Goal: Ask a question

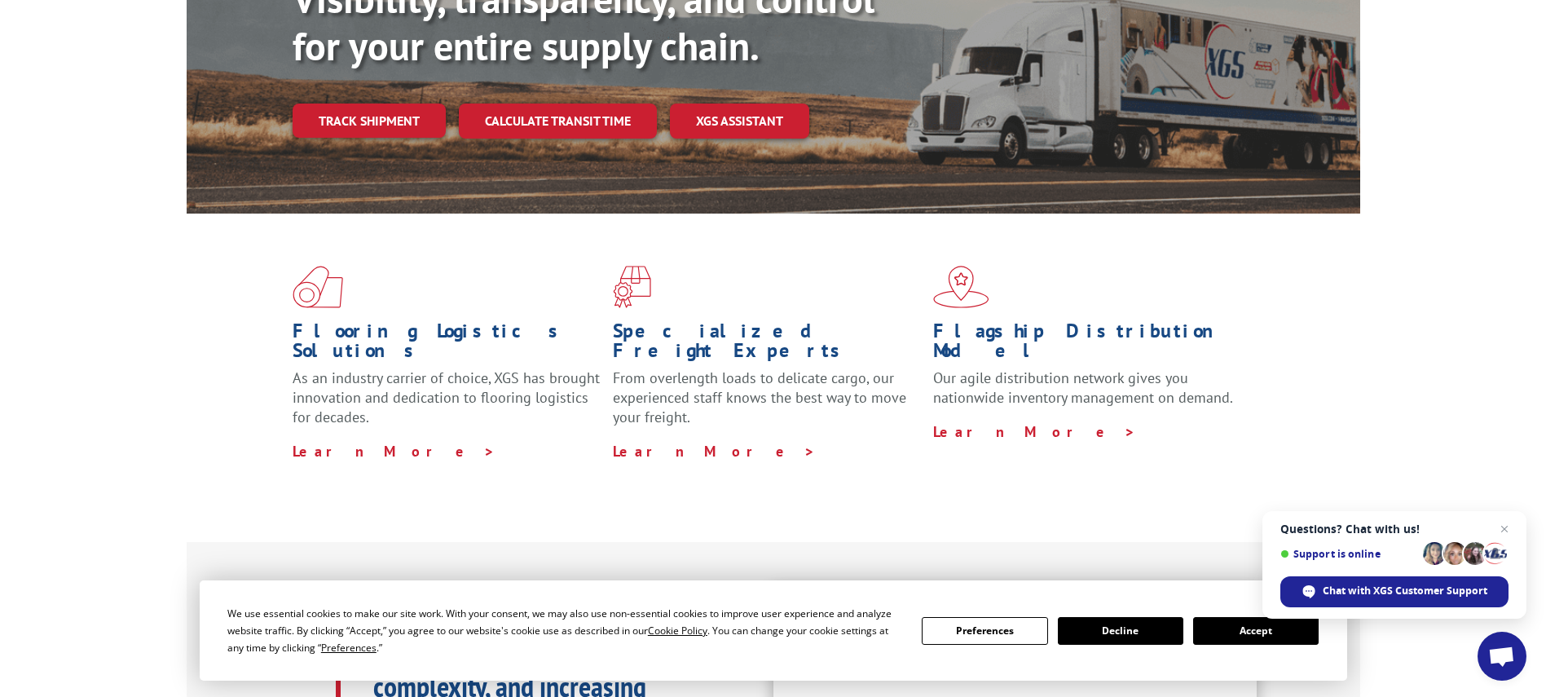
scroll to position [326, 0]
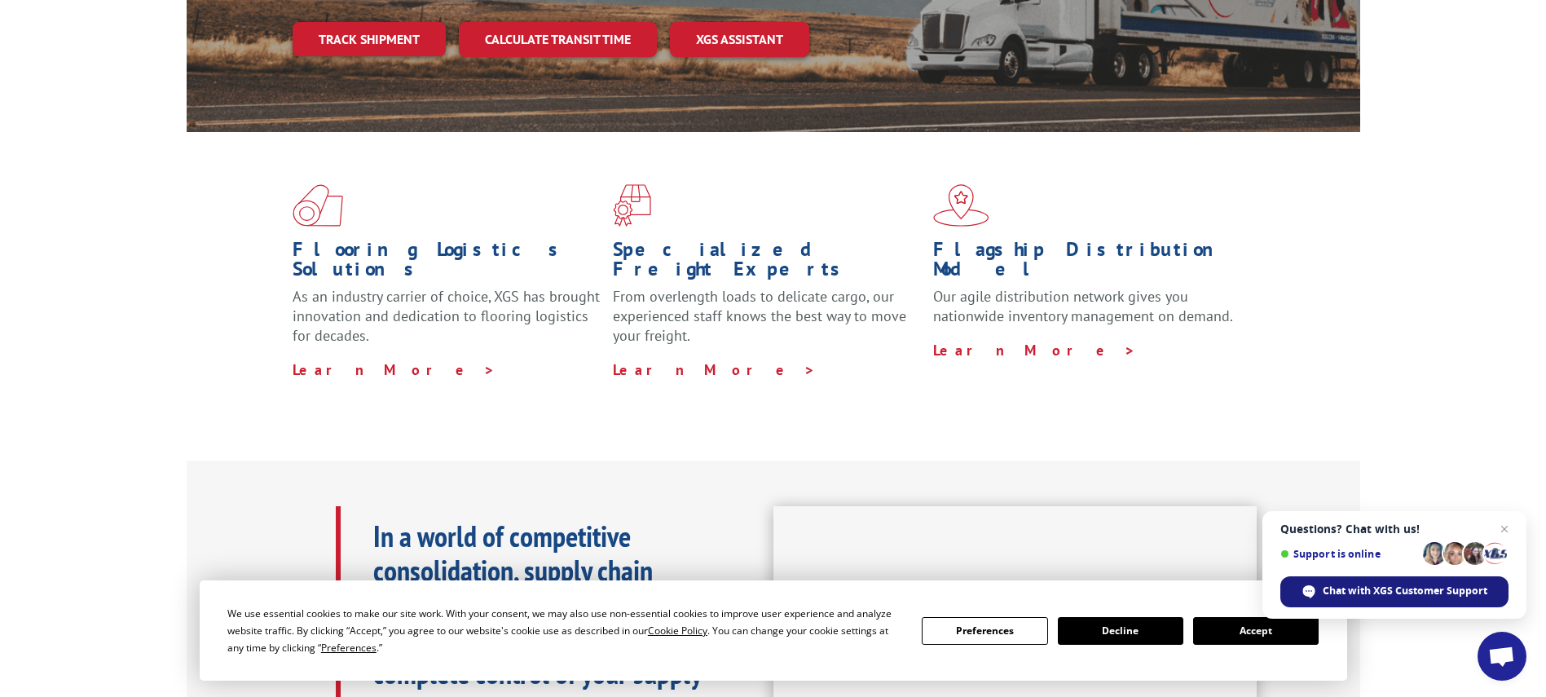
click at [1412, 579] on div "Chat with XGS Customer Support" at bounding box center [1394, 591] width 228 height 31
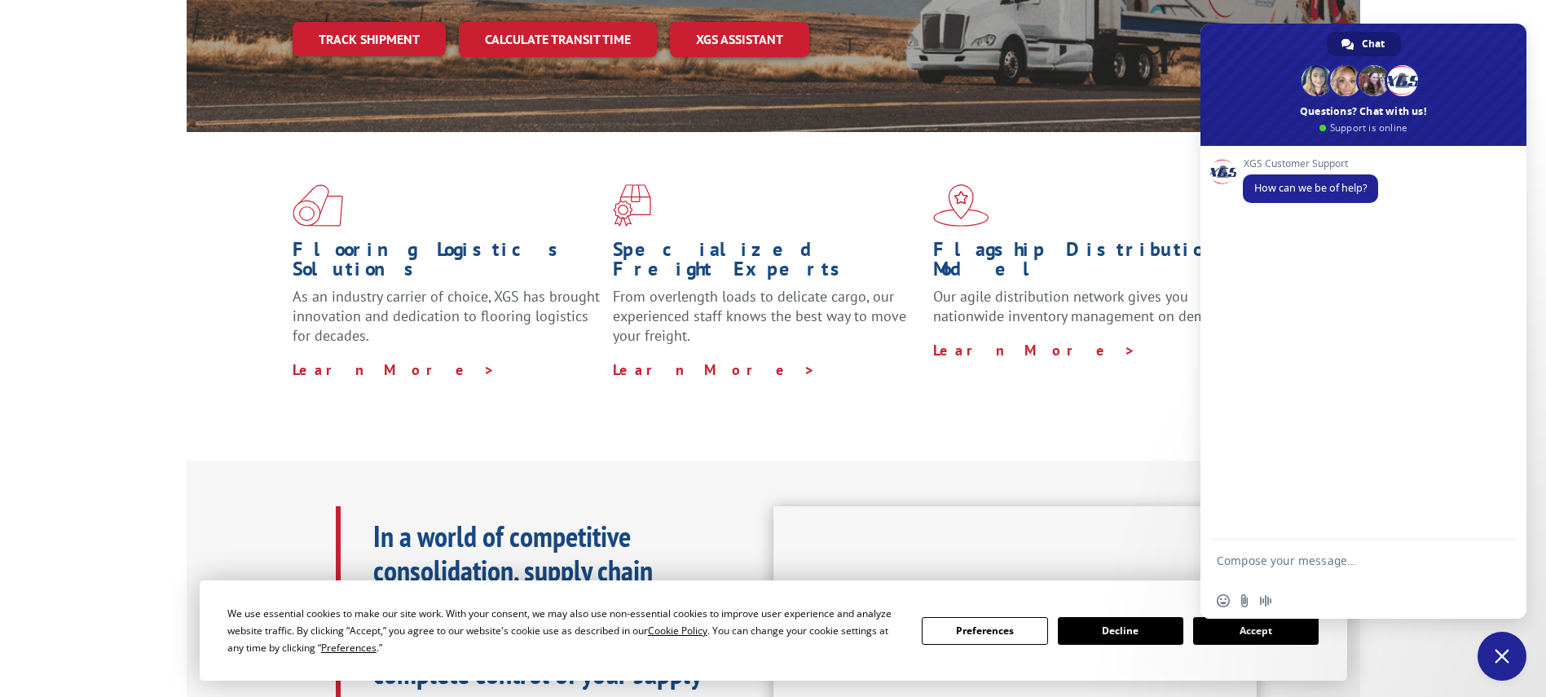
click at [1301, 559] on textarea "Compose your message..." at bounding box center [1345, 567] width 257 height 29
type textarea "Hi please arrange pick up status"
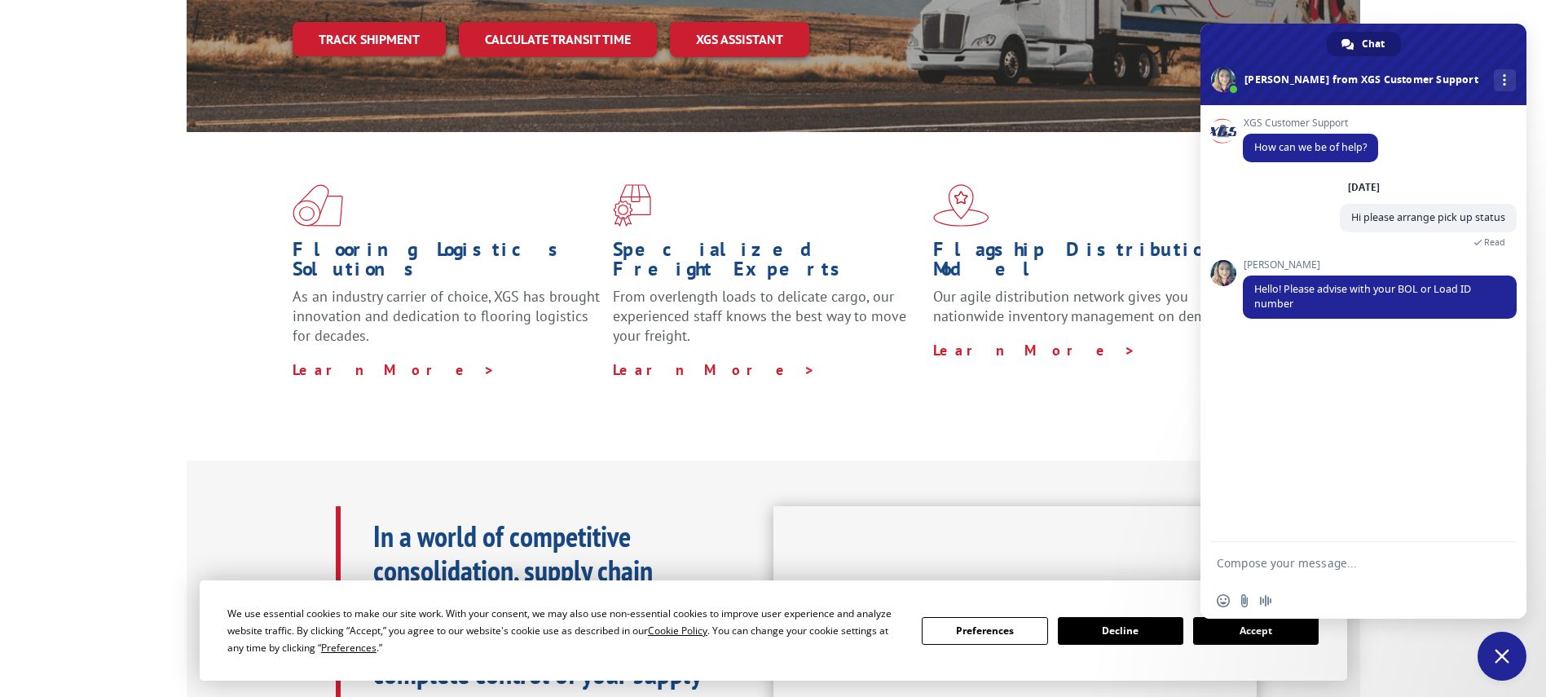
click at [1264, 556] on textarea "Compose your message..." at bounding box center [1345, 563] width 257 height 15
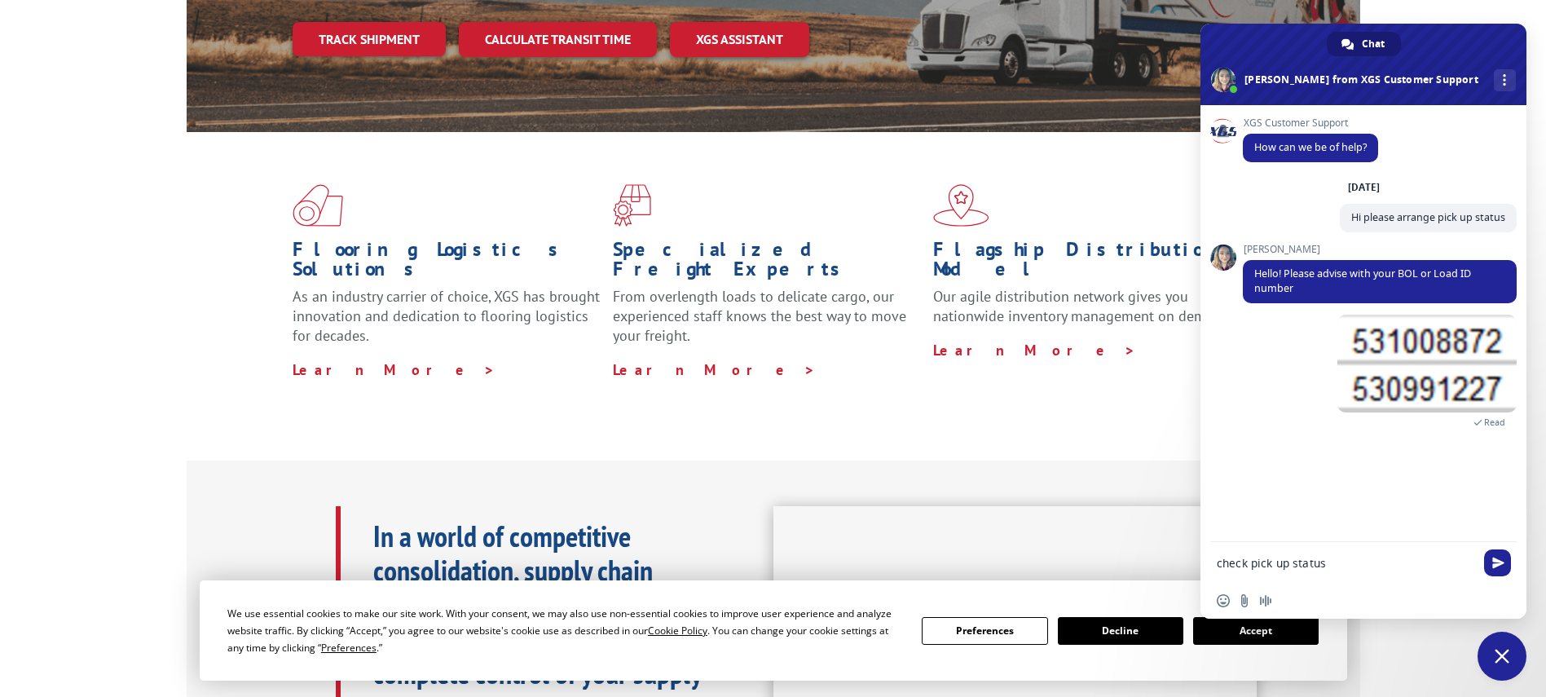
type textarea "check pick up status"
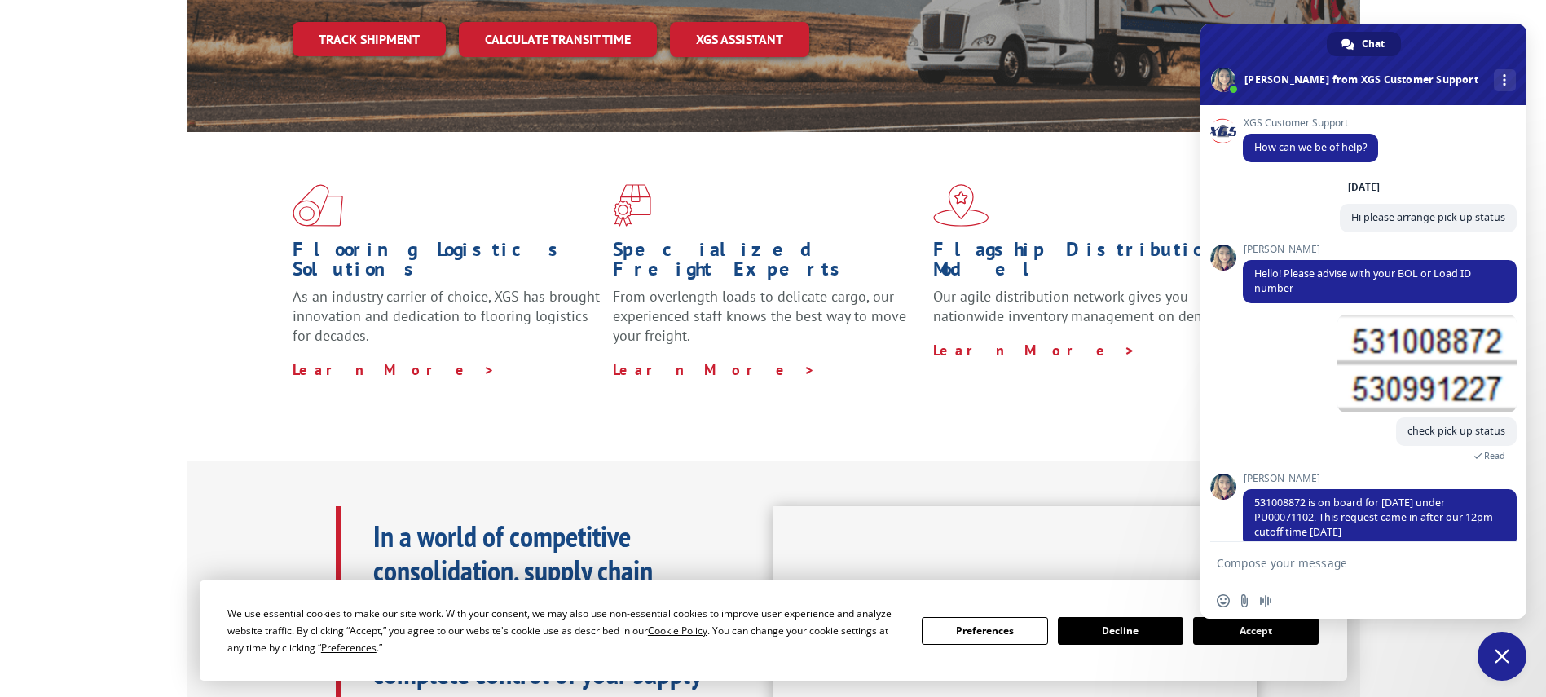
scroll to position [134, 0]
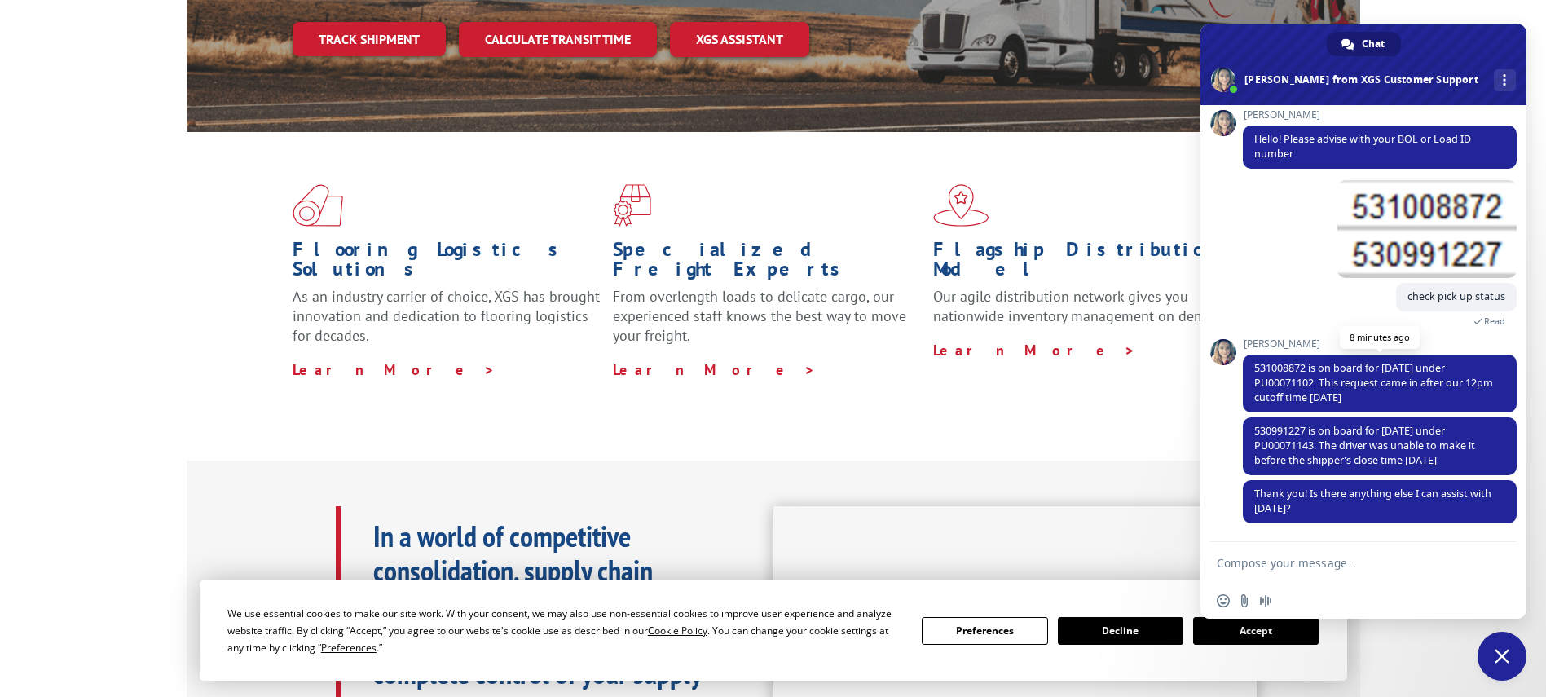
drag, startPoint x: 1251, startPoint y: 363, endPoint x: 1419, endPoint y: 398, distance: 171.3
click at [1419, 398] on span "531008872 is on board for [DATE] under PU00071102. This request came in after o…" at bounding box center [1380, 383] width 274 height 58
copy span "531008872 is on board for [DATE] under PU00071102. This request came in after o…"
drag, startPoint x: 1308, startPoint y: 425, endPoint x: 1459, endPoint y: 463, distance: 155.5
click at [1459, 463] on span "530991227 is on board for [DATE] under PU00071143. The driver was unable to mak…" at bounding box center [1380, 446] width 274 height 58
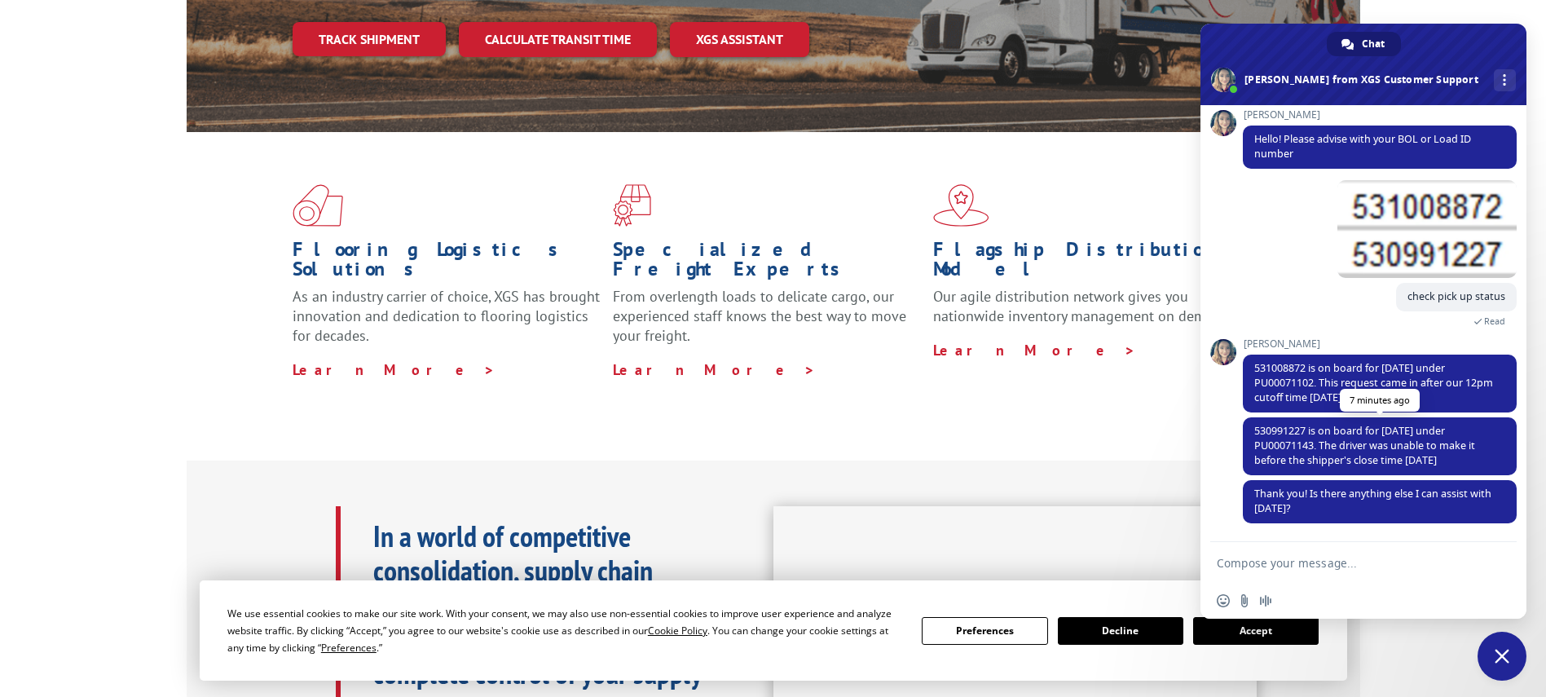
copy span "is on board for [DATE] under PU00071143. The driver was unable to make it befor…"
